Goal: Information Seeking & Learning: Learn about a topic

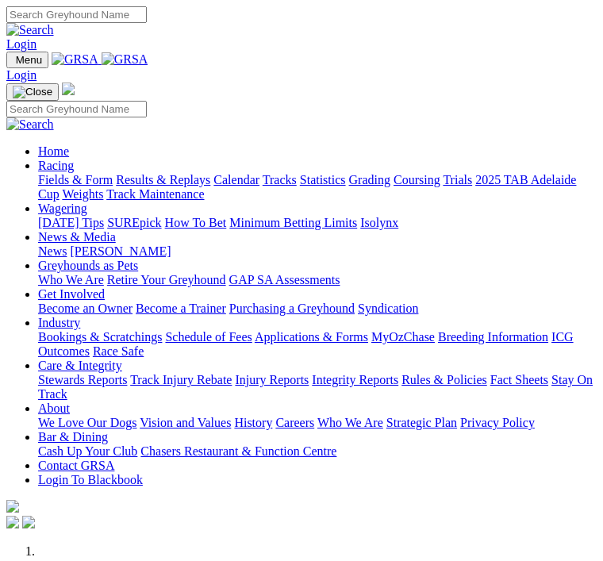
scroll to position [292, 0]
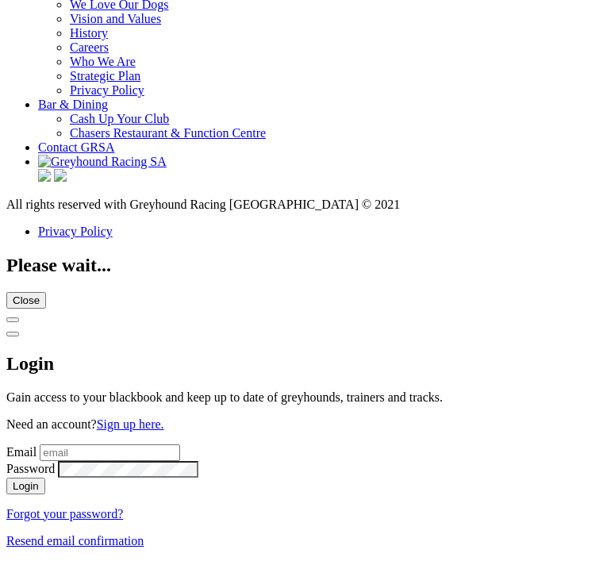
scroll to position [6020, 0]
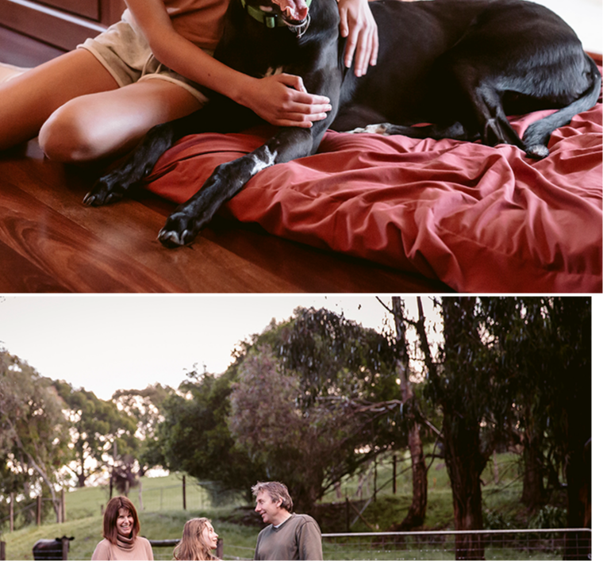
scroll to position [2268, 208]
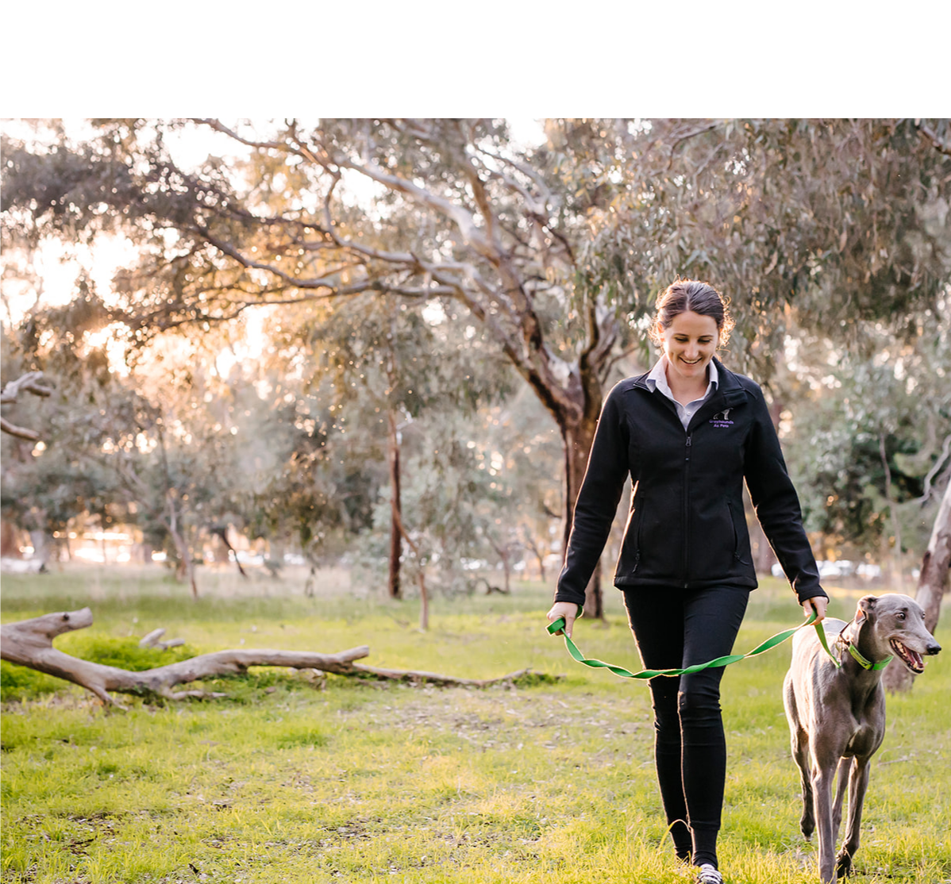
scroll to position [738, 72]
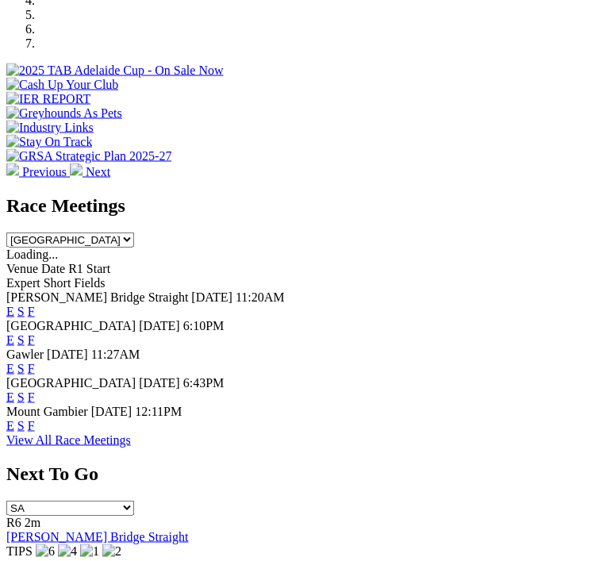
scroll to position [588, 0]
